Goal: Transaction & Acquisition: Purchase product/service

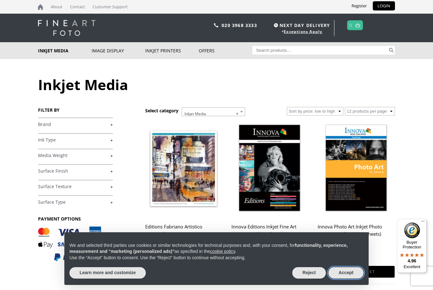
click at [351, 277] on button "Accept" at bounding box center [345, 272] width 35 height 11
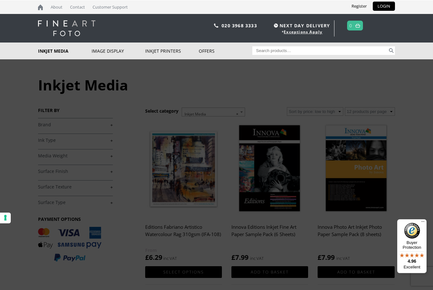
scroll to position [0, 0]
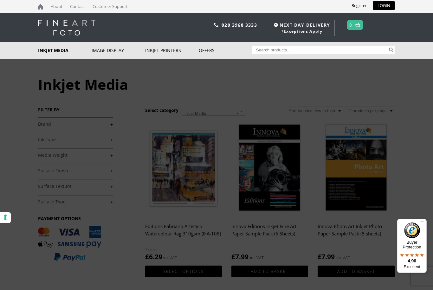
click at [0, 0] on link "Bundle Deals" at bounding box center [0, 0] width 0 height 0
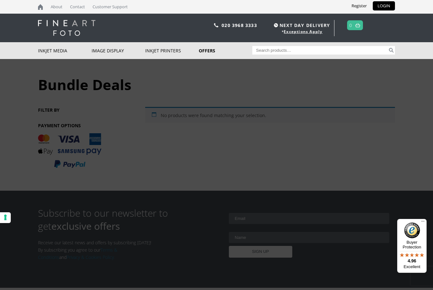
click at [0, 0] on link "Sample Packs" at bounding box center [0, 0] width 0 height 0
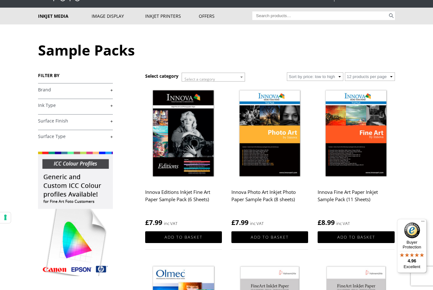
scroll to position [34, 0]
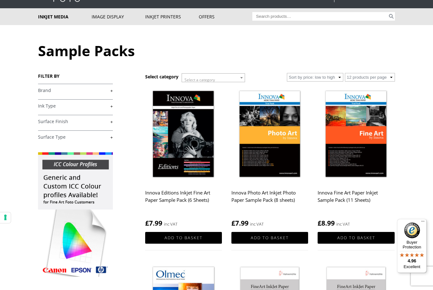
click at [241, 79] on b at bounding box center [241, 78] width 3 height 2
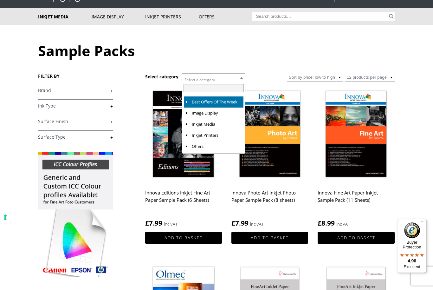
click at [406, 140] on body "NEXT DAY DELIVERY * Exceptions Apply About Contact Customer Support Register LO…" at bounding box center [216, 111] width 433 height 290
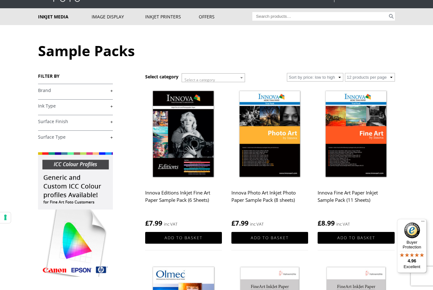
click at [112, 91] on link "+" at bounding box center [75, 90] width 75 height 6
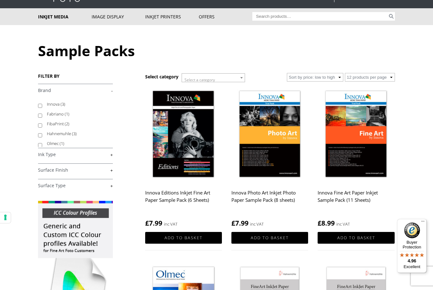
click at [42, 136] on input "Hahnemuhle (3)" at bounding box center [40, 135] width 4 height 4
checkbox input "true"
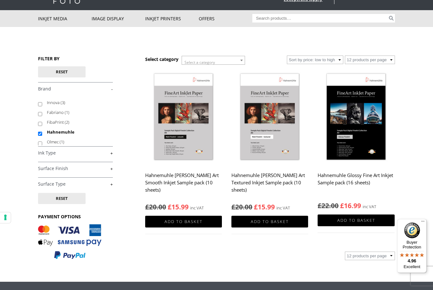
scroll to position [32, 0]
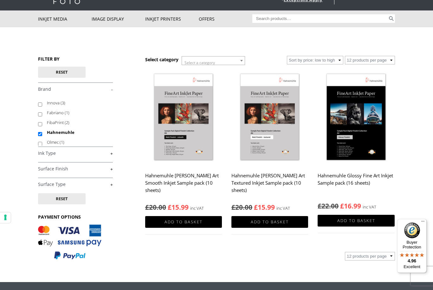
click at [112, 154] on link "+" at bounding box center [75, 153] width 75 height 6
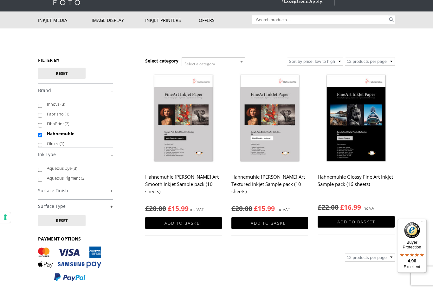
scroll to position [31, 0]
click at [110, 192] on link "+" at bounding box center [75, 190] width 75 height 6
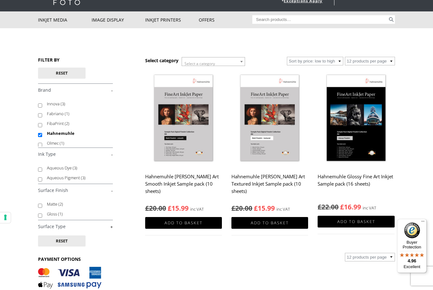
click at [70, 204] on label "Matte (2)" at bounding box center [77, 204] width 60 height 10
click at [42, 204] on input "Matte (2)" at bounding box center [40, 206] width 4 height 4
checkbox input "true"
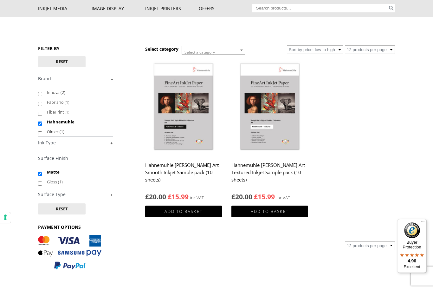
scroll to position [42, 0]
click at [199, 121] on img at bounding box center [183, 107] width 77 height 96
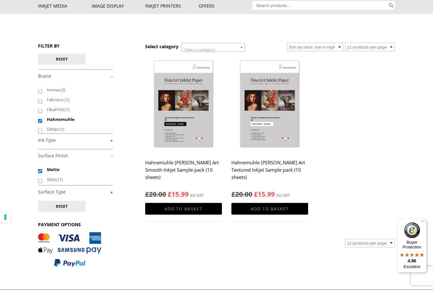
scroll to position [0, 0]
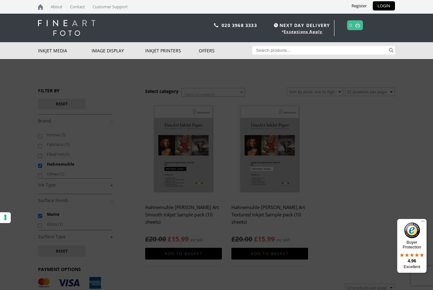
click at [0, 0] on link "Inkjet Fine Art Paper" at bounding box center [0, 0] width 0 height 0
click at [0, 0] on link "Inkjet Photo Paper" at bounding box center [0, 0] width 0 height 0
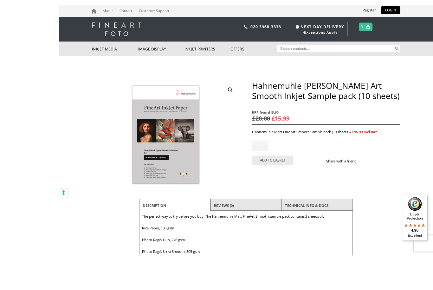
scroll to position [32, 0]
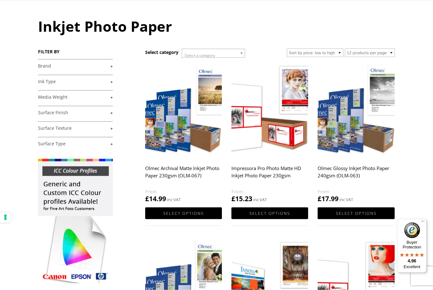
scroll to position [59, 0]
click at [111, 67] on link "+" at bounding box center [75, 66] width 75 height 6
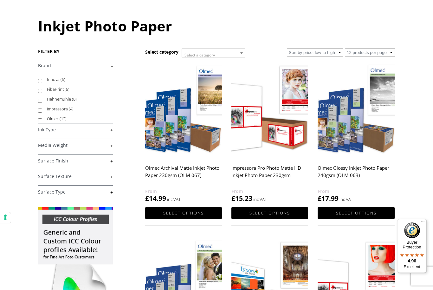
click at [42, 100] on input "Hahnemuhle (8)" at bounding box center [40, 101] width 4 height 4
checkbox input "true"
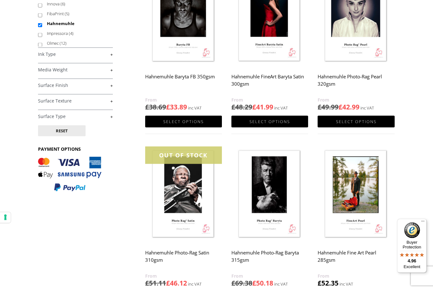
scroll to position [131, 0]
click at [364, 182] on img at bounding box center [356, 194] width 77 height 96
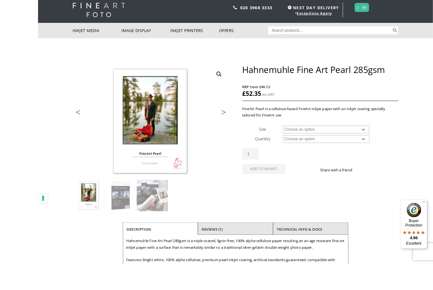
scroll to position [44, 0]
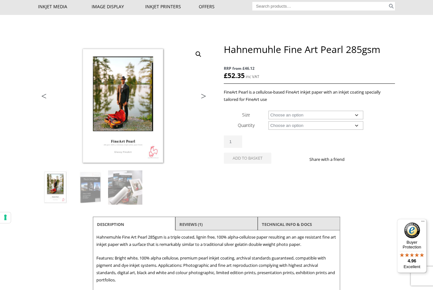
click at [353, 119] on select "Choose an option A4 Sheet A3 Sheet A3+ Sheet A2 Sheet 17" Wide Roll 24" Wide Ro…" at bounding box center [316, 115] width 95 height 9
select select "17-wide-roll"
click at [358, 124] on select "Choose an option 12m" at bounding box center [316, 125] width 95 height 9
select select "12m"
select select "17-wide-roll"
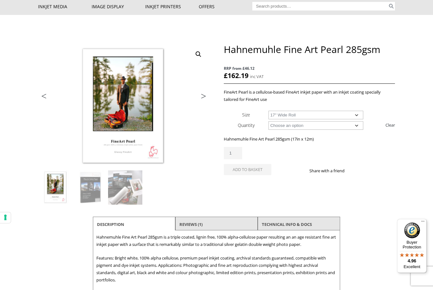
click at [355, 116] on select "Choose an option 17" Wide Roll 24" Wide Roll 36" Wide Roll 44" Wide Roll" at bounding box center [316, 115] width 95 height 9
select select
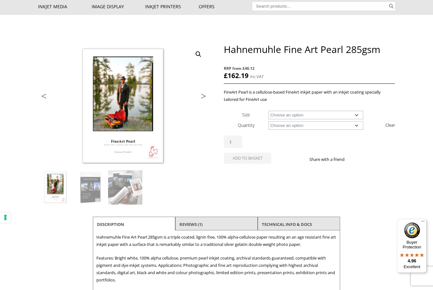
click at [353, 125] on select "Choose an option 25 Sheets 12m" at bounding box center [316, 125] width 95 height 9
select select "25-sheets"
click at [357, 114] on select "Choose an option A4 Sheet A3 Sheet A3+ Sheet A2 Sheet" at bounding box center [316, 115] width 95 height 9
select select "a3-sheet"
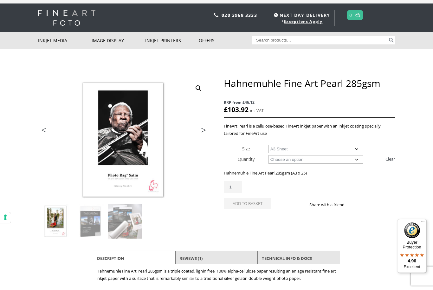
scroll to position [0, 0]
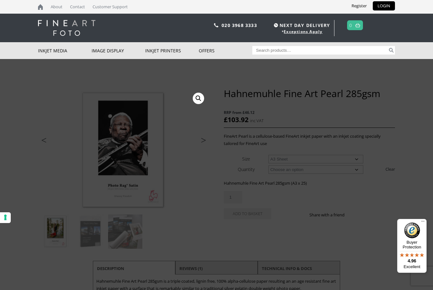
click at [0, 0] on link "Inkjet Photo Paper" at bounding box center [0, 0] width 0 height 0
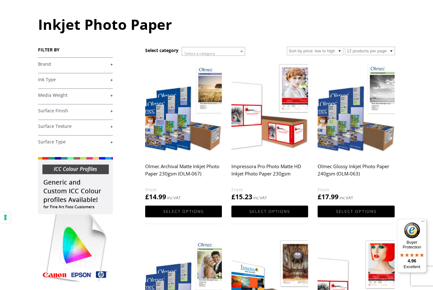
scroll to position [60, 0]
click at [110, 98] on link "+" at bounding box center [75, 96] width 75 height 6
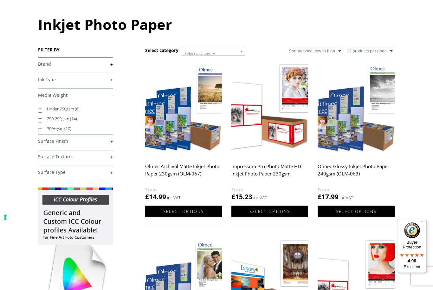
click at [42, 109] on input "Under 250gsm (6)" at bounding box center [40, 110] width 4 height 4
checkbox input "true"
